Goal: Task Accomplishment & Management: Manage account settings

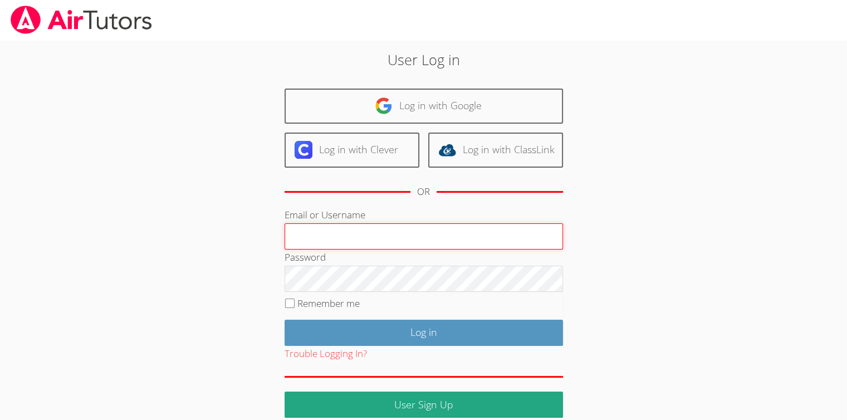
type input "[EMAIL_ADDRESS][DOMAIN_NAME]"
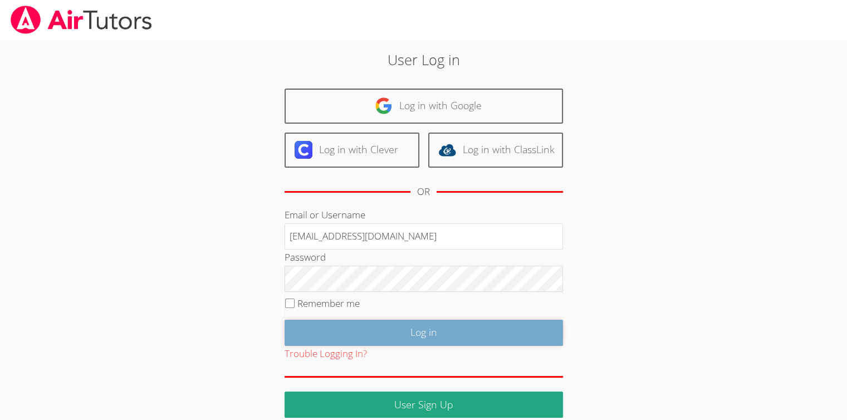
click at [387, 328] on input "Log in" at bounding box center [423, 332] width 278 height 26
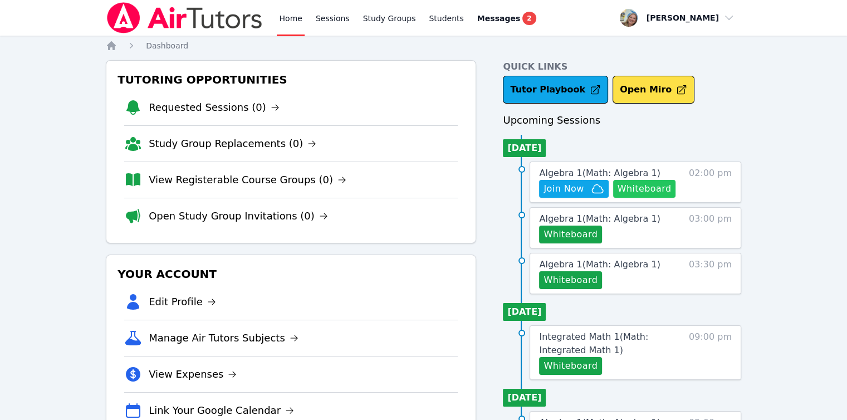
click at [650, 192] on button "Whiteboard" at bounding box center [644, 189] width 63 height 18
click at [559, 171] on span "Algebra 1 ( Math: Algebra 1 )" at bounding box center [599, 173] width 121 height 11
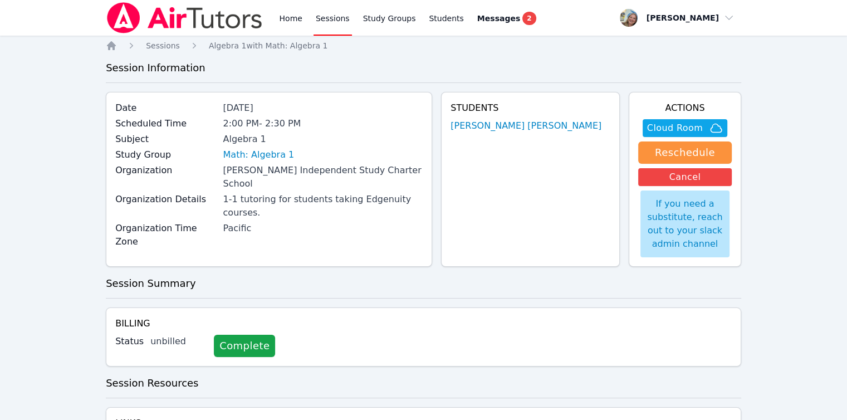
click at [255, 163] on div "Study Group Math: Algebra 1" at bounding box center [268, 156] width 307 height 16
click at [255, 152] on link "Math: Algebra 1" at bounding box center [258, 154] width 71 height 13
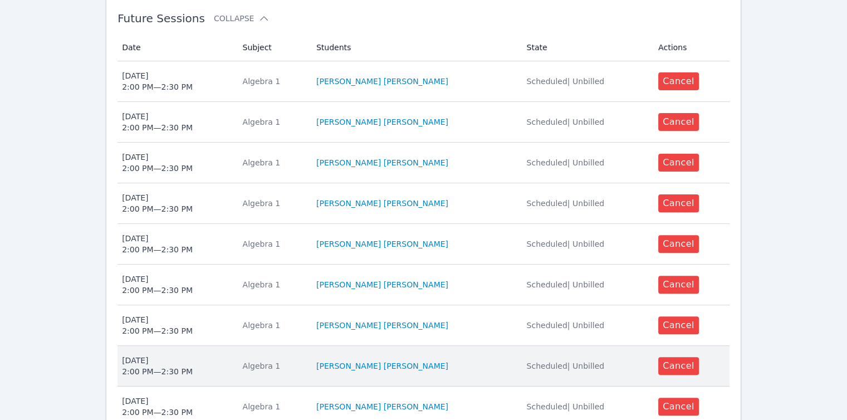
scroll to position [538, 0]
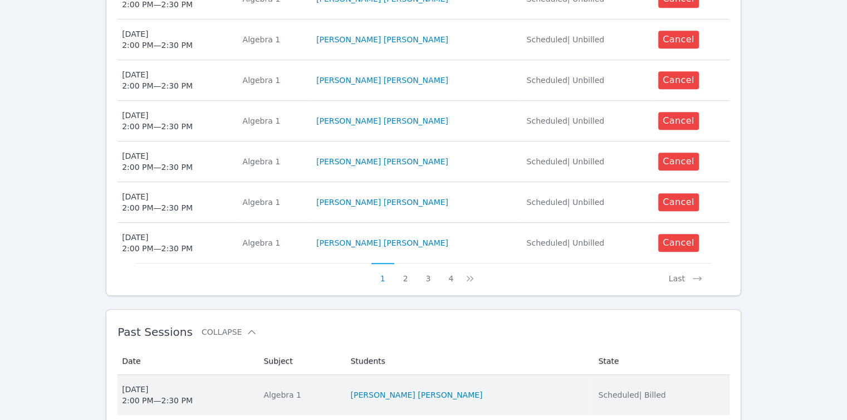
click at [614, 390] on span "Scheduled | Billed" at bounding box center [631, 394] width 67 height 9
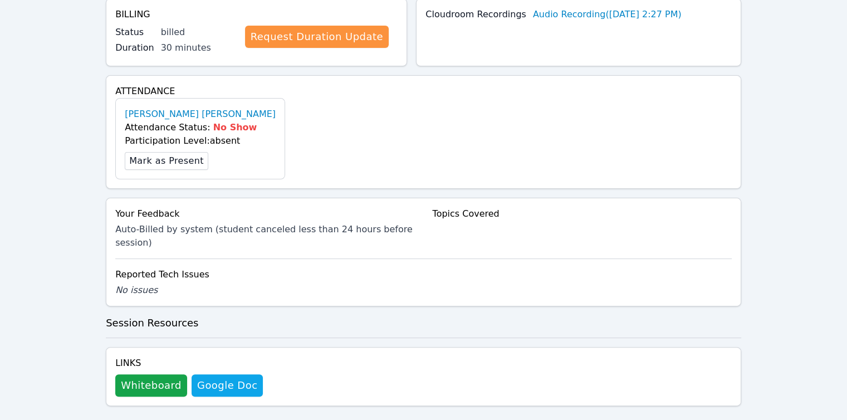
scroll to position [264, 0]
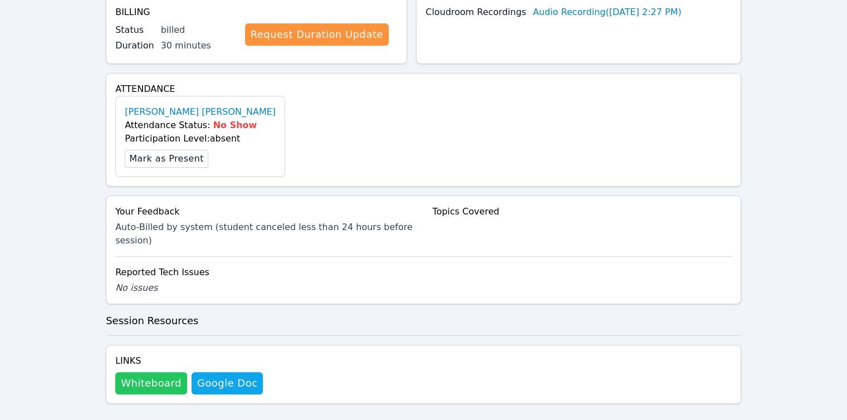
click at [148, 372] on button "Whiteboard" at bounding box center [151, 383] width 72 height 22
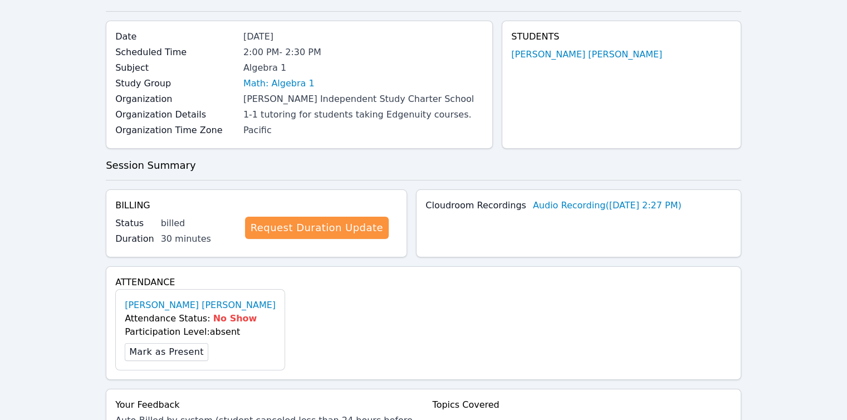
scroll to position [0, 0]
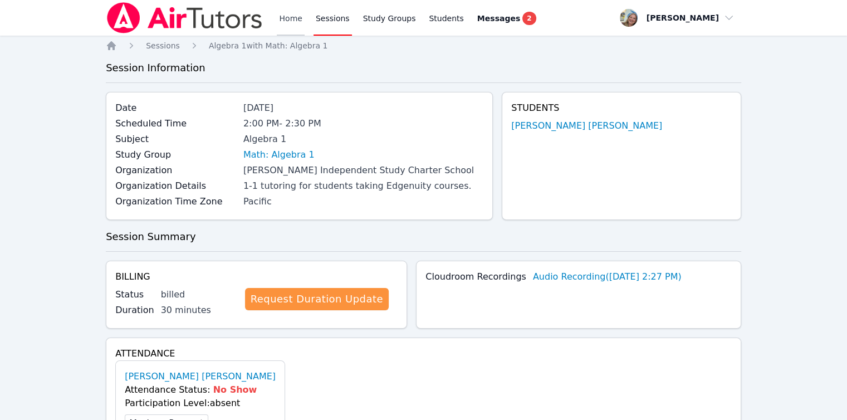
click at [286, 23] on link "Home" at bounding box center [290, 18] width 27 height 36
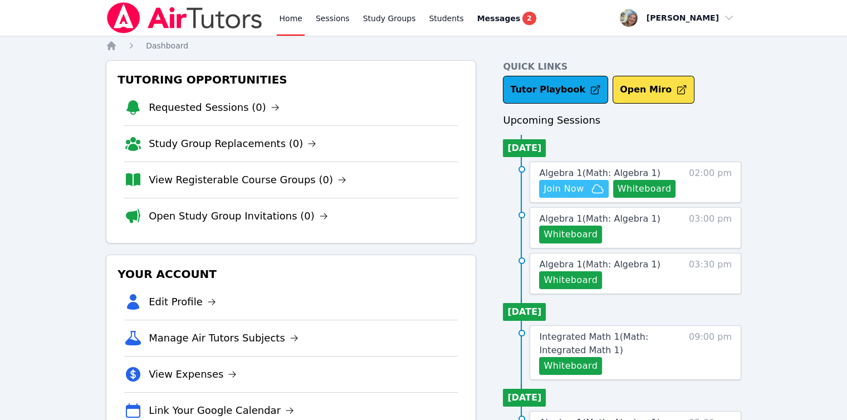
click at [582, 191] on span "Join Now" at bounding box center [563, 188] width 40 height 13
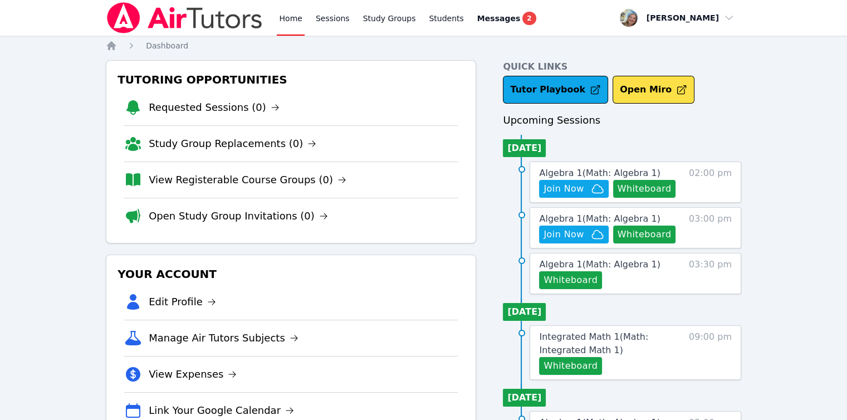
click at [293, 21] on link "Home" at bounding box center [290, 18] width 27 height 36
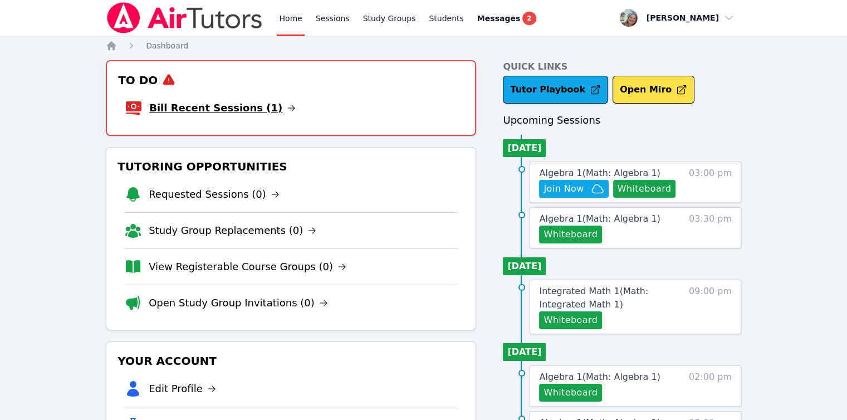
click at [232, 107] on link "Bill Recent Sessions (1)" at bounding box center [222, 108] width 146 height 16
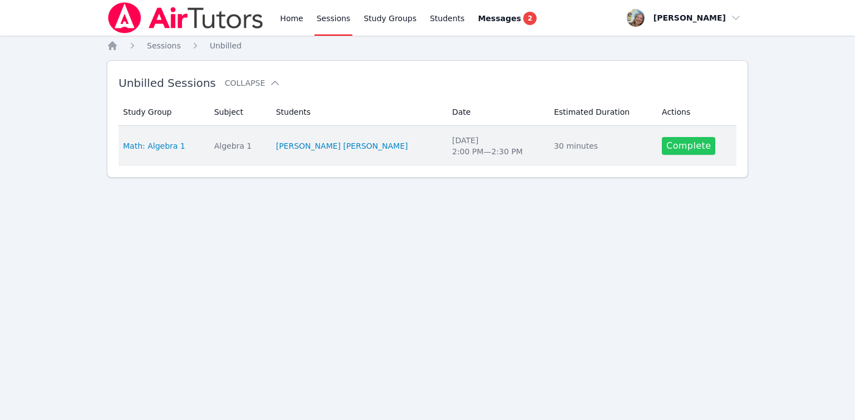
click at [668, 144] on link "Complete" at bounding box center [688, 146] width 53 height 18
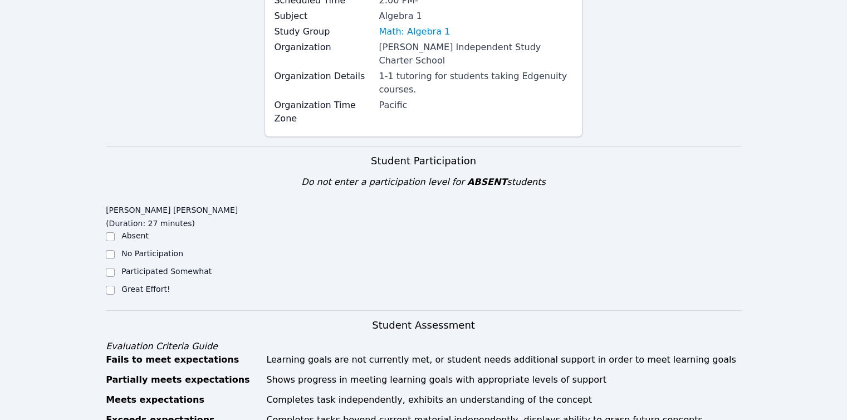
scroll to position [223, 0]
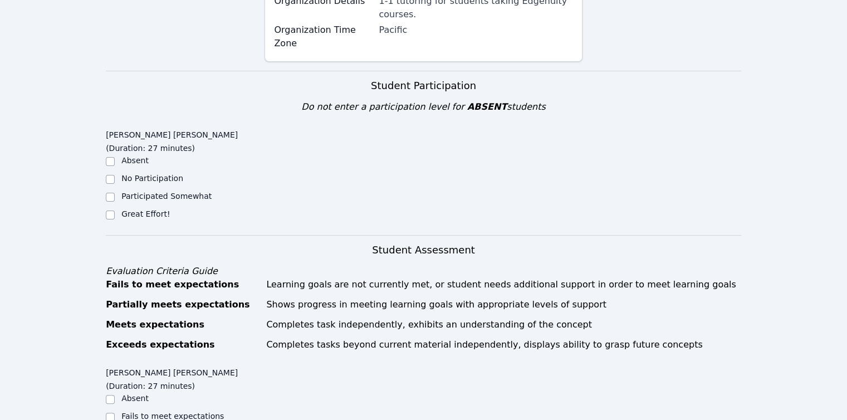
click at [155, 209] on label "Great Effort!" at bounding box center [145, 213] width 48 height 9
click at [115, 210] on input "Great Effort!" at bounding box center [110, 214] width 9 height 9
checkbox input "true"
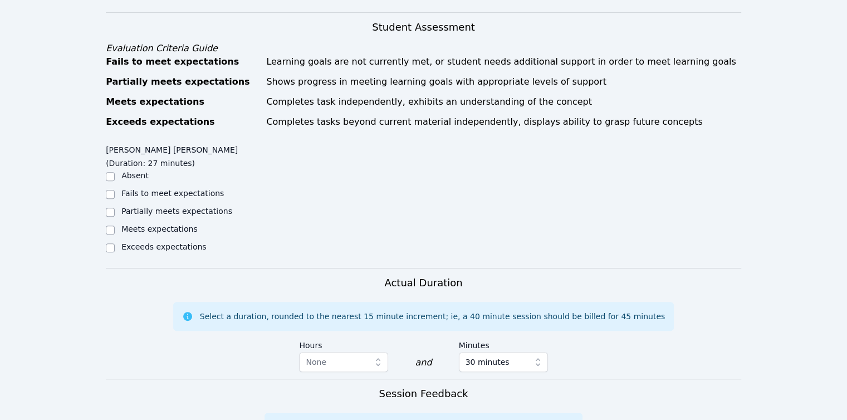
click at [161, 224] on label "Meets expectations" at bounding box center [159, 228] width 76 height 9
click at [115, 225] on input "Meets expectations" at bounding box center [110, 229] width 9 height 9
checkbox input "true"
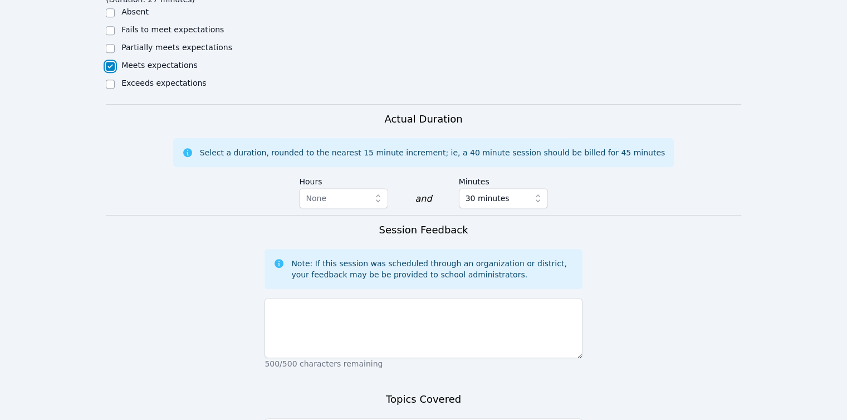
scroll to position [494, 0]
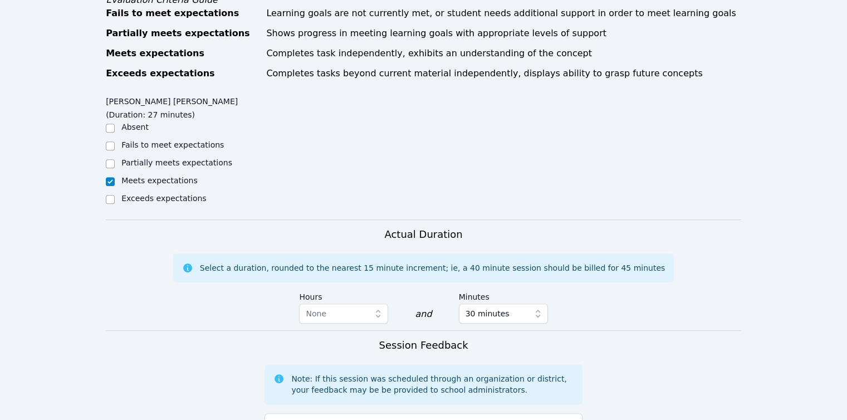
click at [204, 158] on label "Partially meets expectations" at bounding box center [176, 162] width 111 height 9
click at [115, 159] on input "Partially meets expectations" at bounding box center [110, 163] width 9 height 9
checkbox input "true"
checkbox input "false"
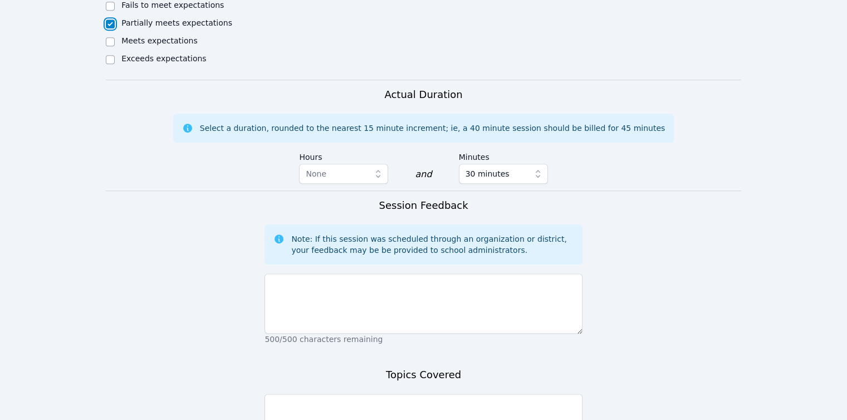
scroll to position [661, 0]
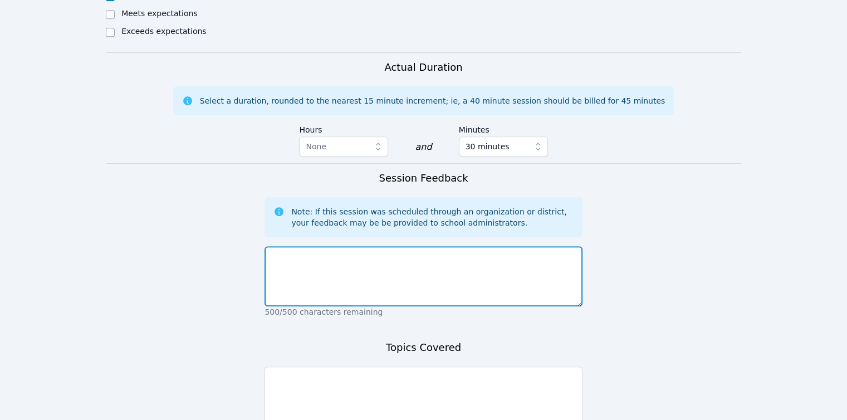
click at [341, 246] on textarea at bounding box center [422, 276] width 317 height 60
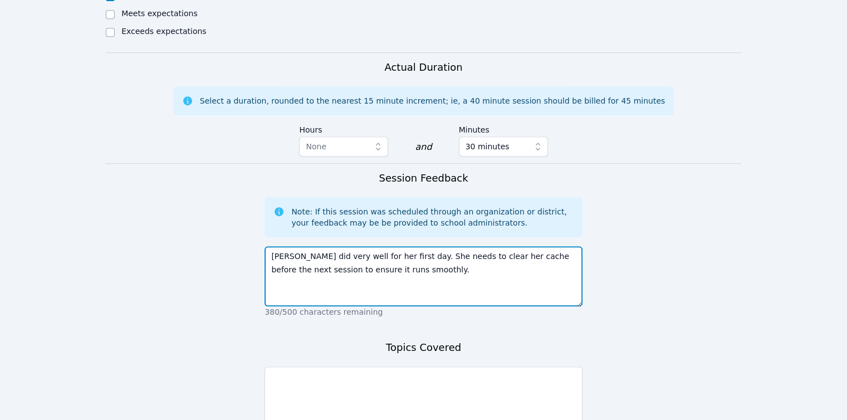
type textarea "[PERSON_NAME] did very well for her first day. She needs to clear her cache bef…"
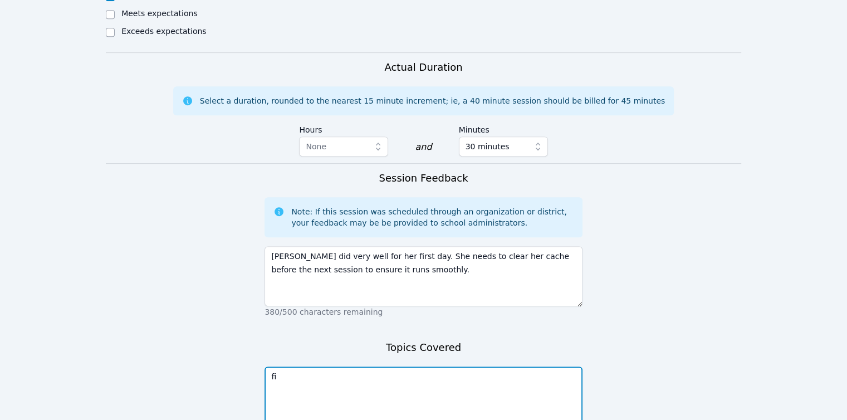
type textarea "f"
type textarea "first day and functions"
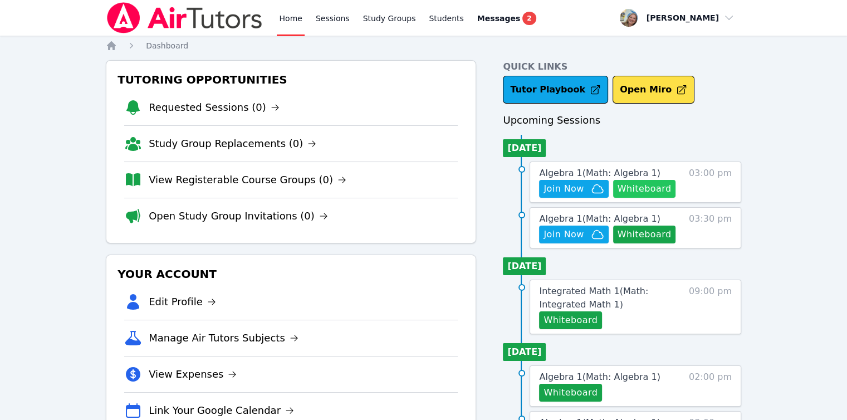
click at [660, 190] on button "Whiteboard" at bounding box center [644, 189] width 63 height 18
click at [553, 186] on span "Join Now" at bounding box center [563, 188] width 40 height 13
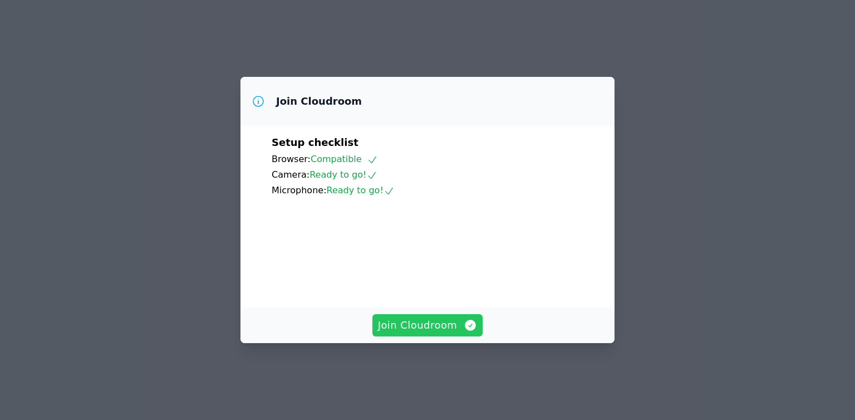
click at [449, 332] on span "Join Cloudroom" at bounding box center [428, 325] width 100 height 16
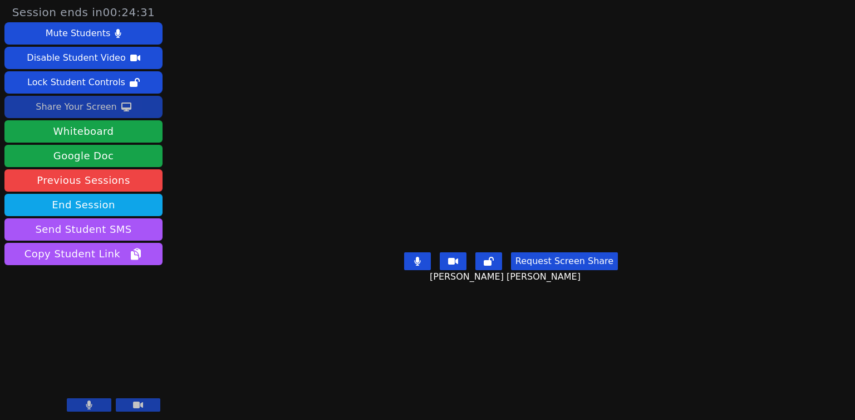
click at [107, 102] on div "Share Your Screen" at bounding box center [76, 107] width 81 height 18
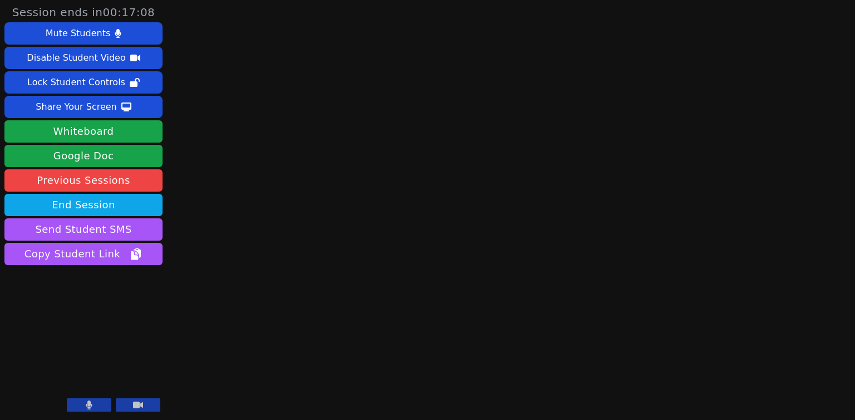
click at [91, 400] on icon at bounding box center [89, 404] width 7 height 9
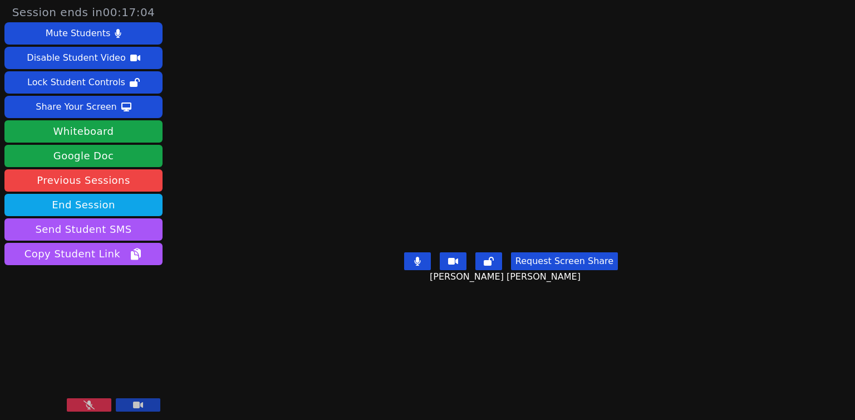
click at [91, 400] on icon at bounding box center [88, 404] width 11 height 9
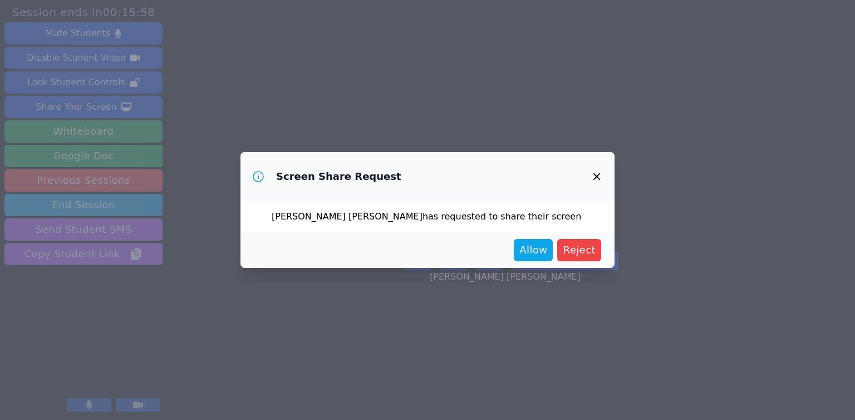
click at [514, 245] on div "Allow Reject" at bounding box center [427, 250] width 347 height 22
click at [530, 252] on span "Allow" at bounding box center [533, 250] width 28 height 16
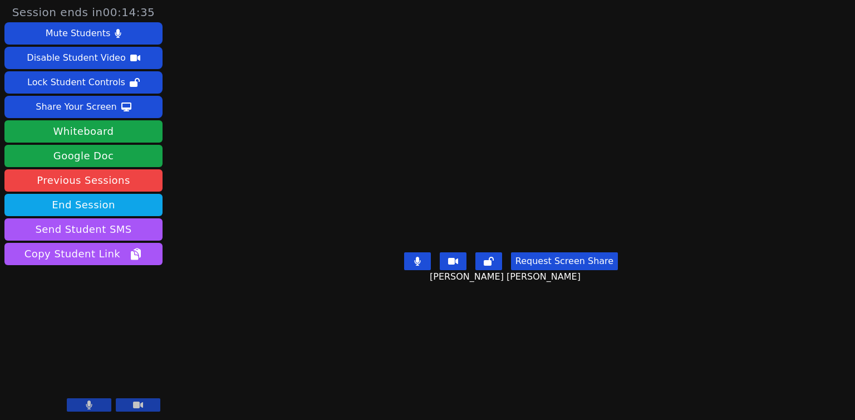
click at [541, 253] on button "Request Screen Share" at bounding box center [564, 261] width 107 height 18
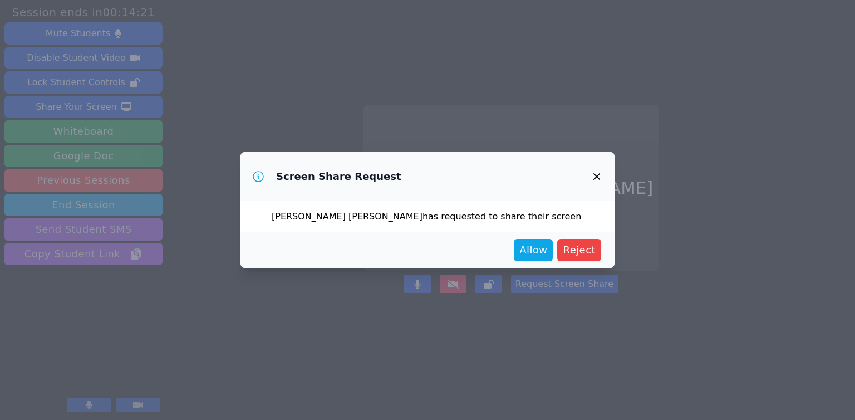
click at [540, 263] on div "Allow Reject" at bounding box center [427, 250] width 374 height 36
click at [537, 252] on span "Allow" at bounding box center [533, 250] width 28 height 16
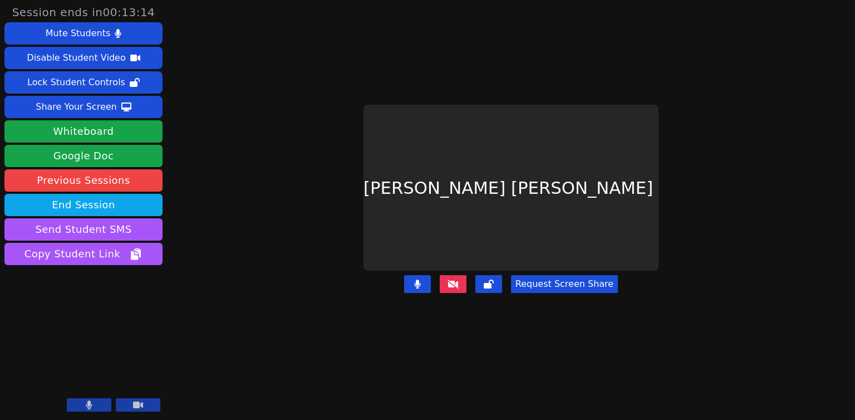
click at [549, 275] on button "Request Screen Share" at bounding box center [564, 284] width 107 height 18
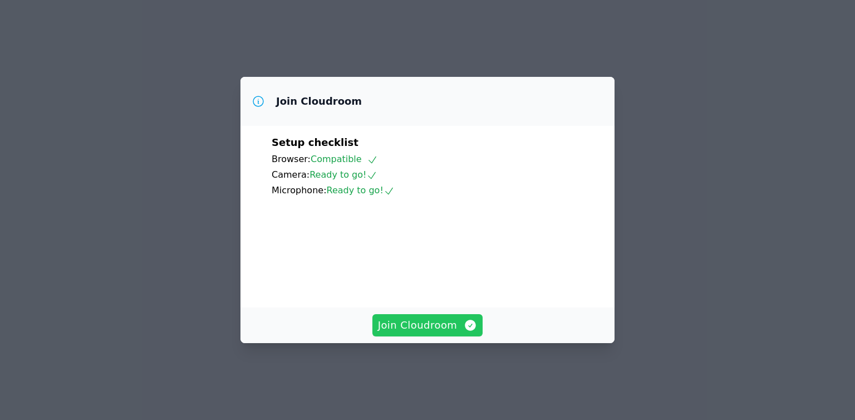
click at [452, 333] on span "Join Cloudroom" at bounding box center [428, 325] width 100 height 16
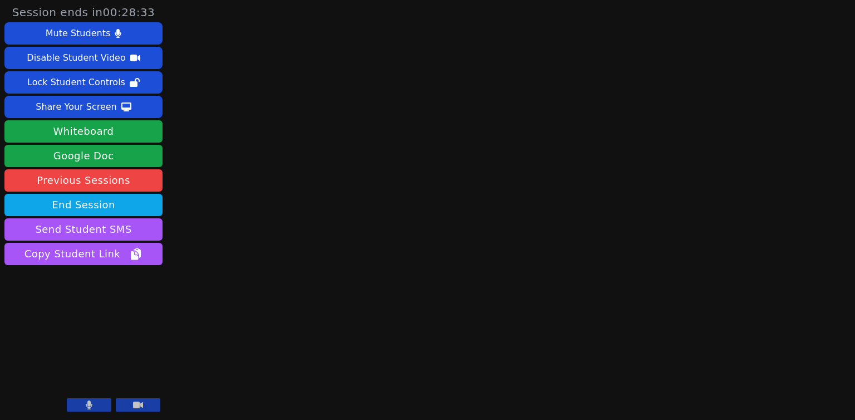
click at [104, 404] on button at bounding box center [89, 404] width 45 height 13
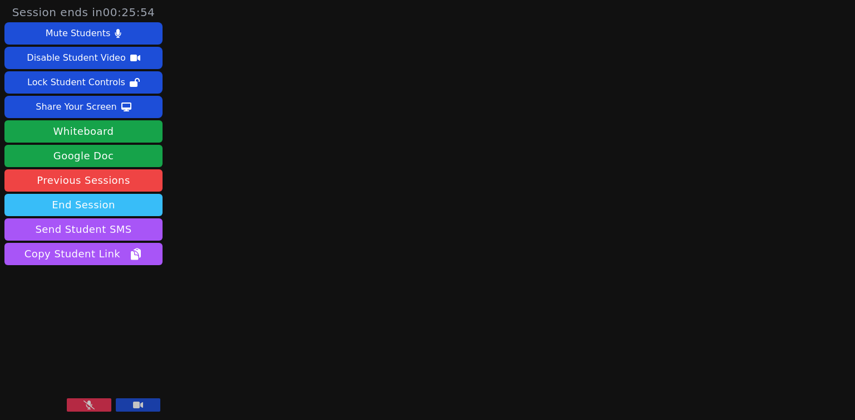
click at [106, 208] on button "End Session" at bounding box center [83, 205] width 158 height 22
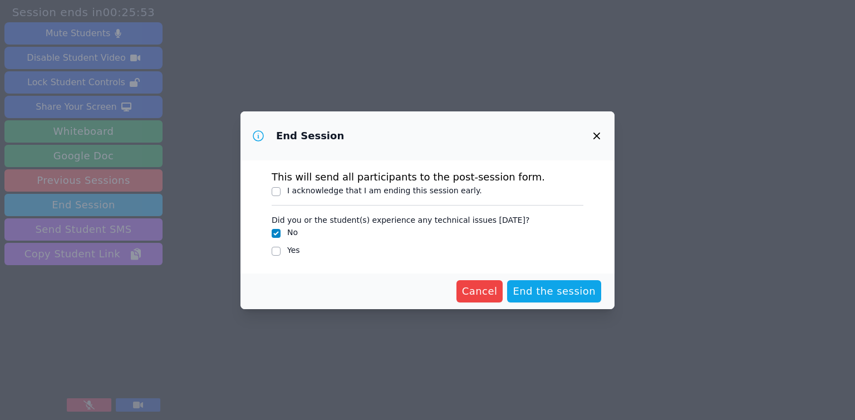
click at [312, 192] on label "I acknowledge that I am ending this session early." at bounding box center [384, 190] width 195 height 9
click at [281, 192] on input "I acknowledge that I am ending this session early." at bounding box center [276, 191] width 9 height 9
checkbox input "true"
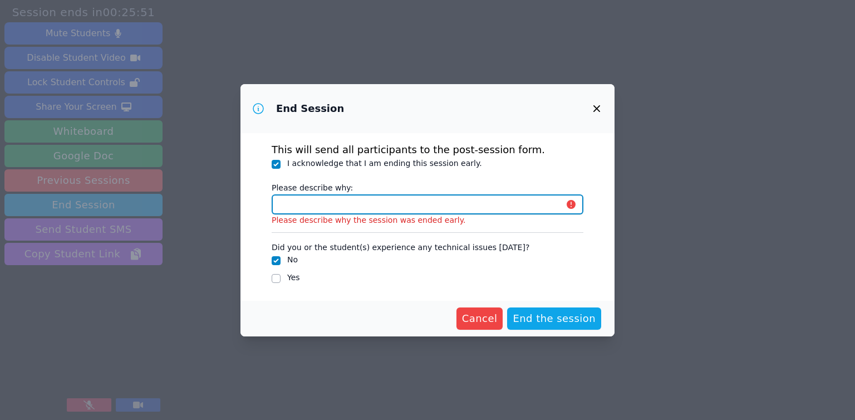
click at [357, 208] on input "Please describe why:" at bounding box center [428, 204] width 312 height 20
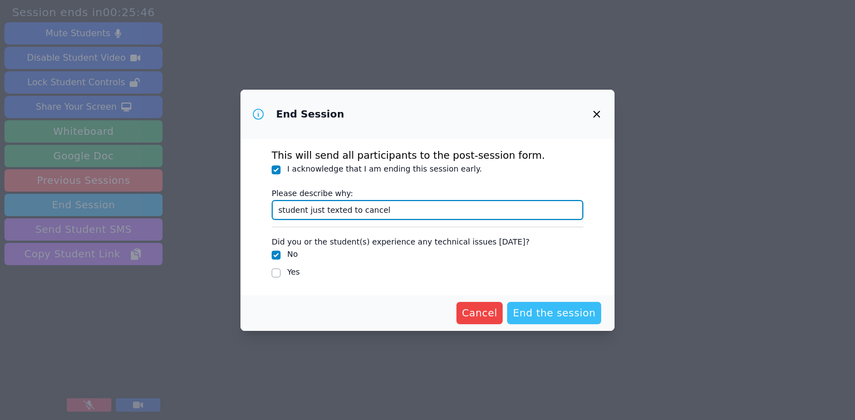
type input "student just texted to cancel"
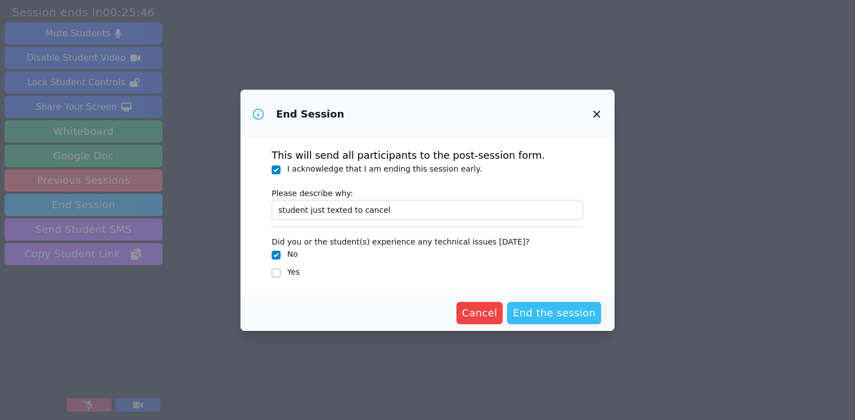
click at [546, 315] on span "End the session" at bounding box center [554, 313] width 83 height 16
